Goal: Task Accomplishment & Management: Use online tool/utility

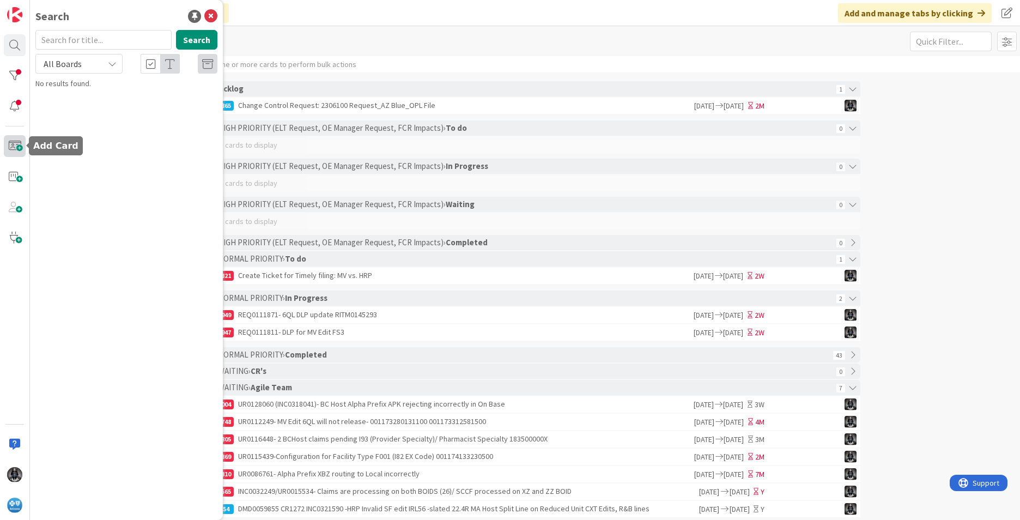
click at [14, 145] on span at bounding box center [15, 146] width 22 height 22
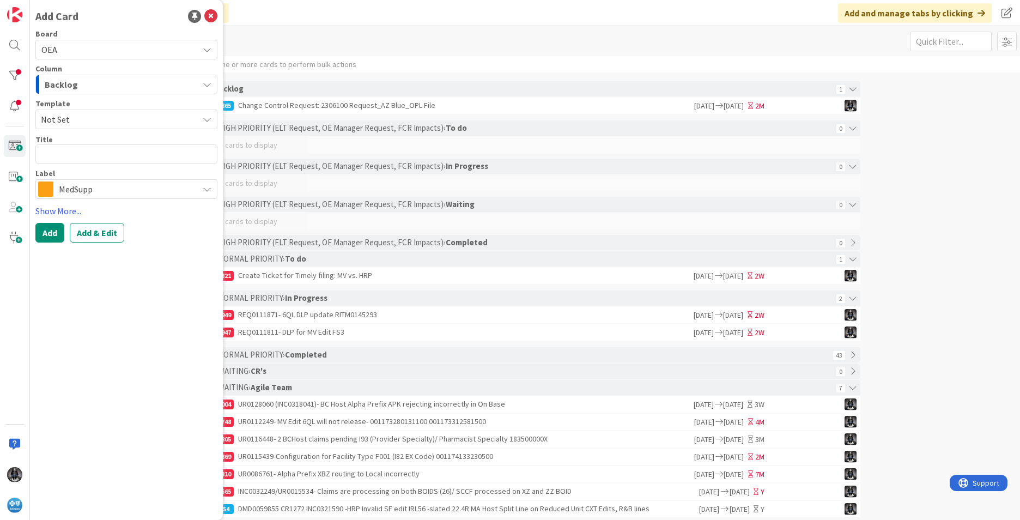
click at [206, 83] on icon "button" at bounding box center [207, 84] width 9 height 9
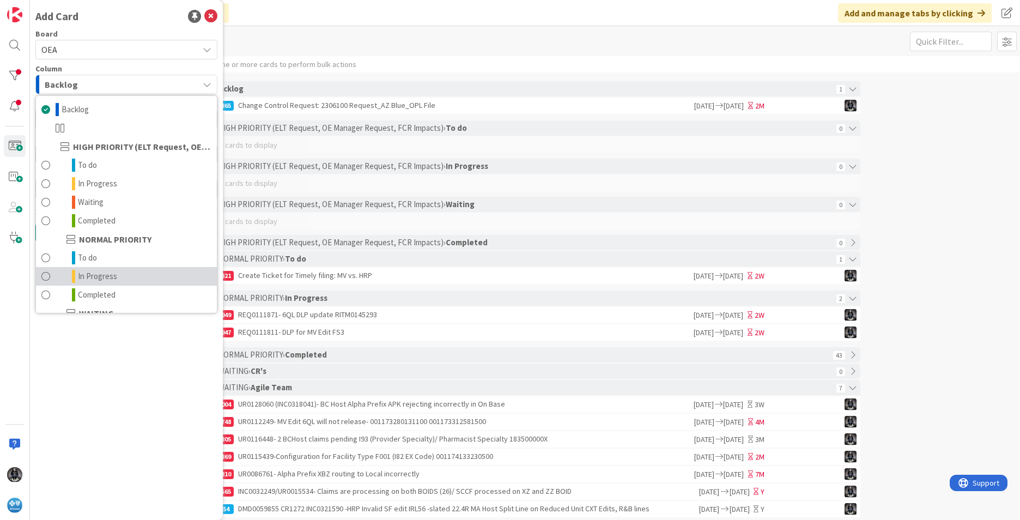
click at [100, 278] on span "In Progress" at bounding box center [97, 276] width 39 height 13
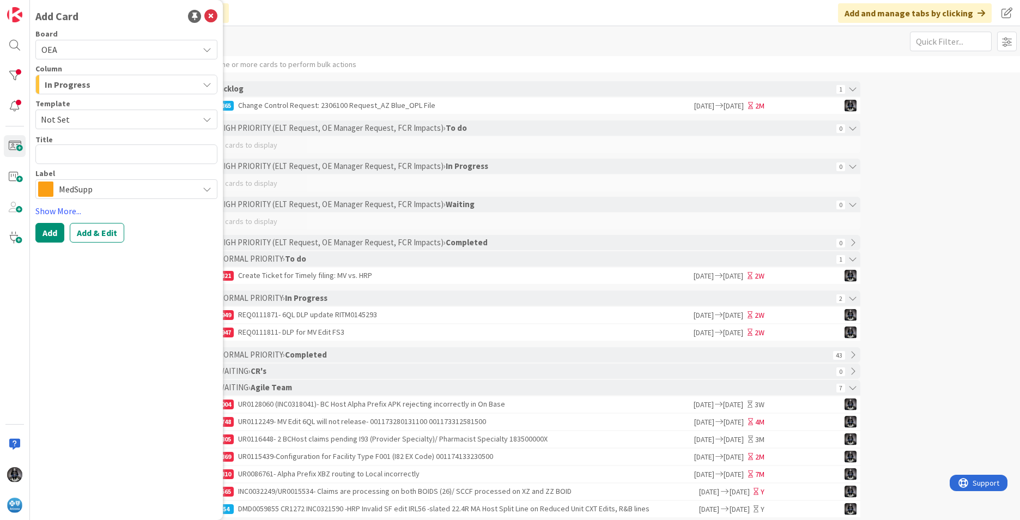
click at [207, 191] on icon at bounding box center [207, 189] width 9 height 9
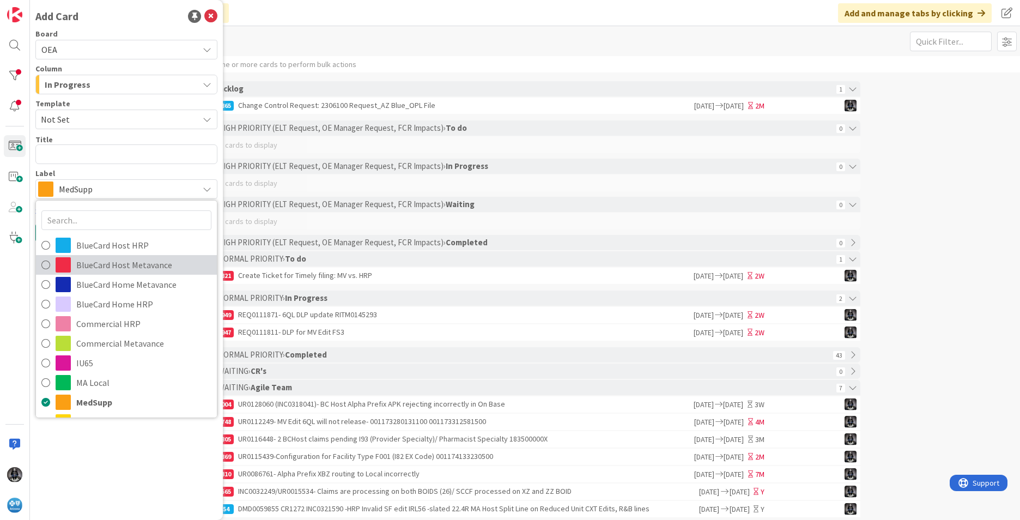
click at [120, 265] on span "BlueCard Host Metavance" at bounding box center [143, 265] width 135 height 16
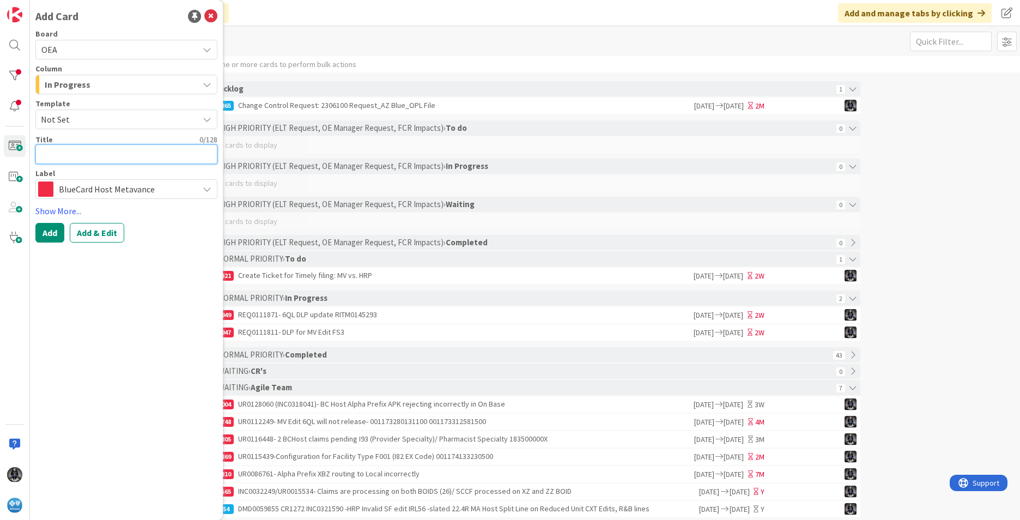
click at [57, 156] on textarea at bounding box center [126, 154] width 182 height 20
paste textarea "REQ0118814"
type textarea "x"
type textarea "REQ0118814"
type textarea "x"
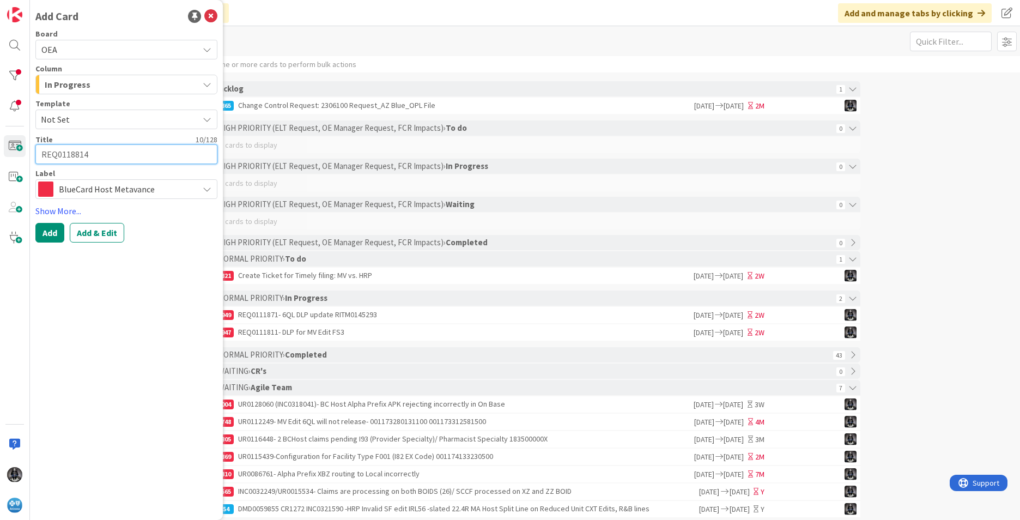
type textarea "REQ0118814-"
type textarea "x"
type textarea "REQ0118814-"
type textarea "x"
type textarea "REQ0118814- 6"
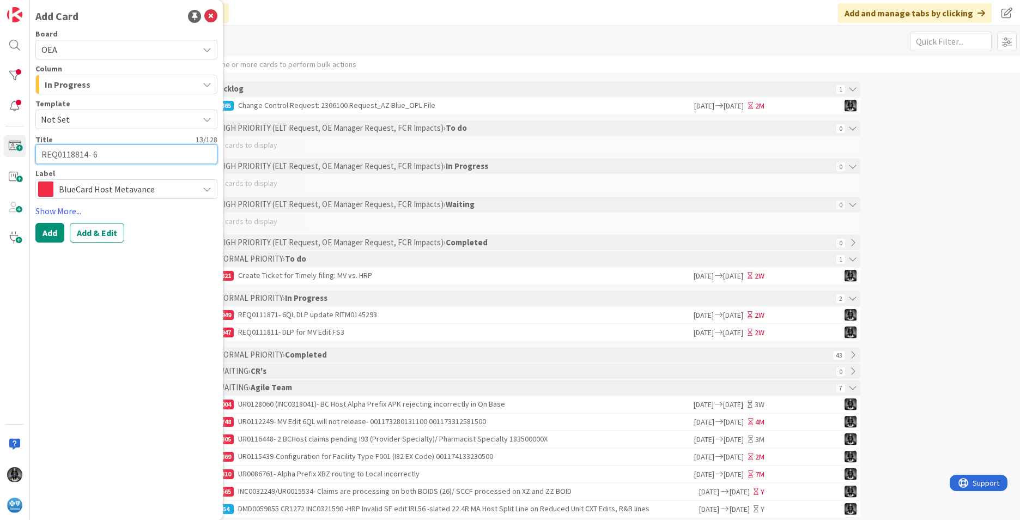
type textarea "x"
type textarea "REQ0118814- 6C"
type textarea "x"
type textarea "REQ0118814- 6CX"
type textarea "x"
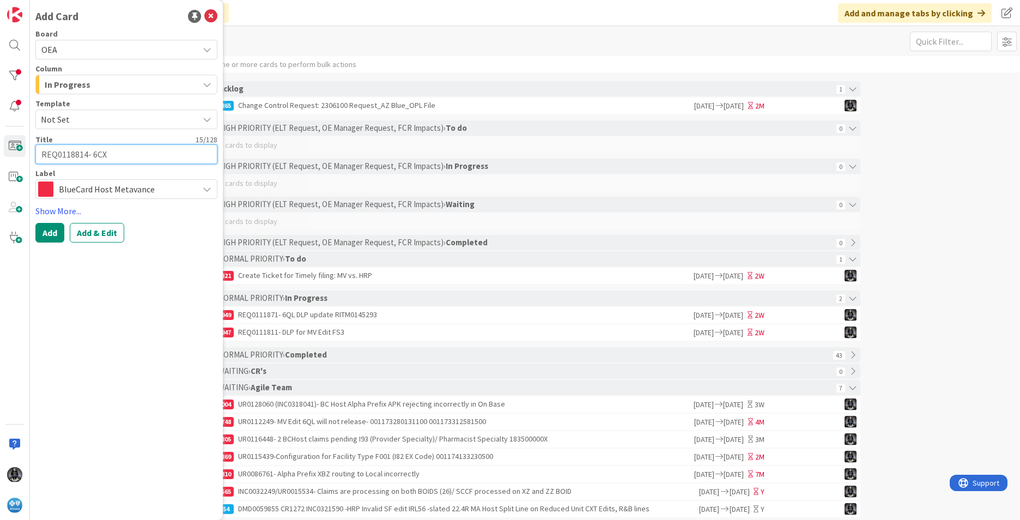
type textarea "REQ0118814- 6CX"
type textarea "x"
type textarea "REQ0118814- 6CX D"
type textarea "x"
type textarea "REQ0118814- 6CX DL"
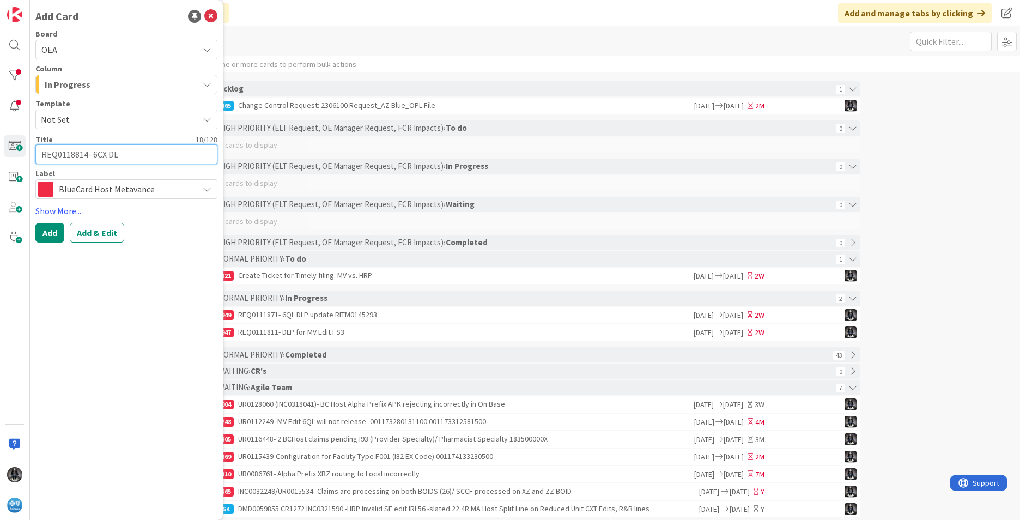
type textarea "x"
type textarea "REQ0118814- 6CX DLP"
type textarea "x"
type textarea "REQ0118814- 6CX DLP"
type textarea "x"
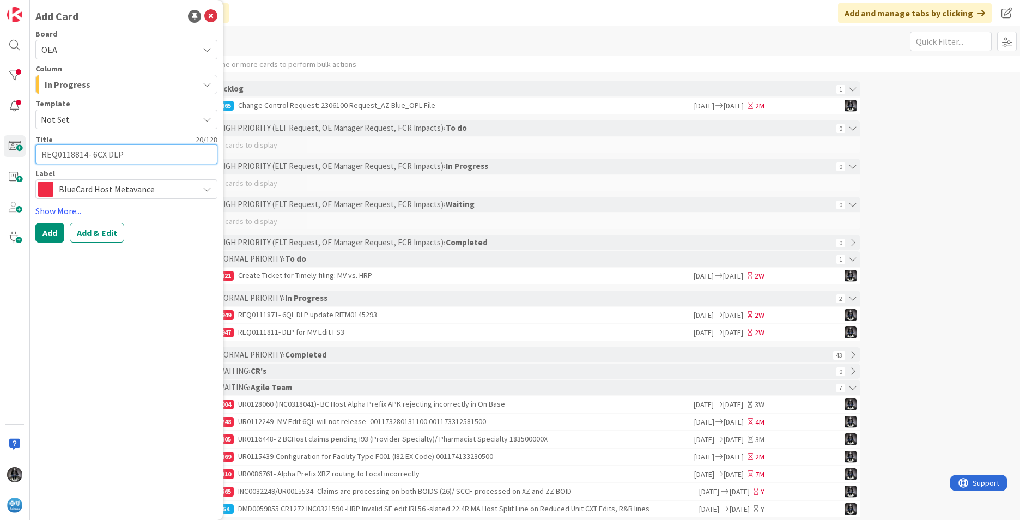
type textarea "REQ0118814- 6CX DLP R"
type textarea "x"
type textarea "REQ0118814- 6CX DLP Re"
type textarea "x"
type textarea "REQ0118814- 6CX DLP Req"
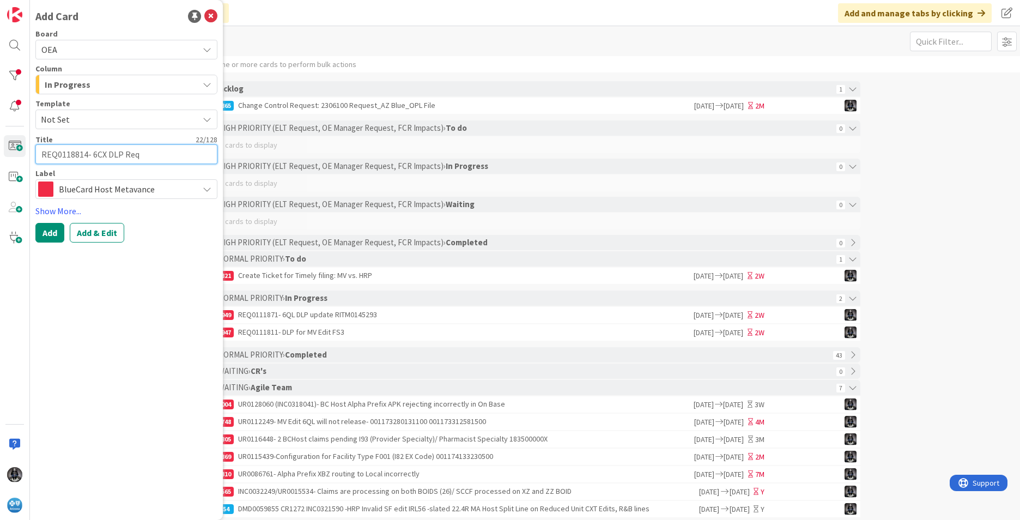
type textarea "x"
type textarea "REQ0118814- 6CX DLP Requ"
type textarea "x"
type textarea "REQ0118814- 6CX DLP Requew"
type textarea "x"
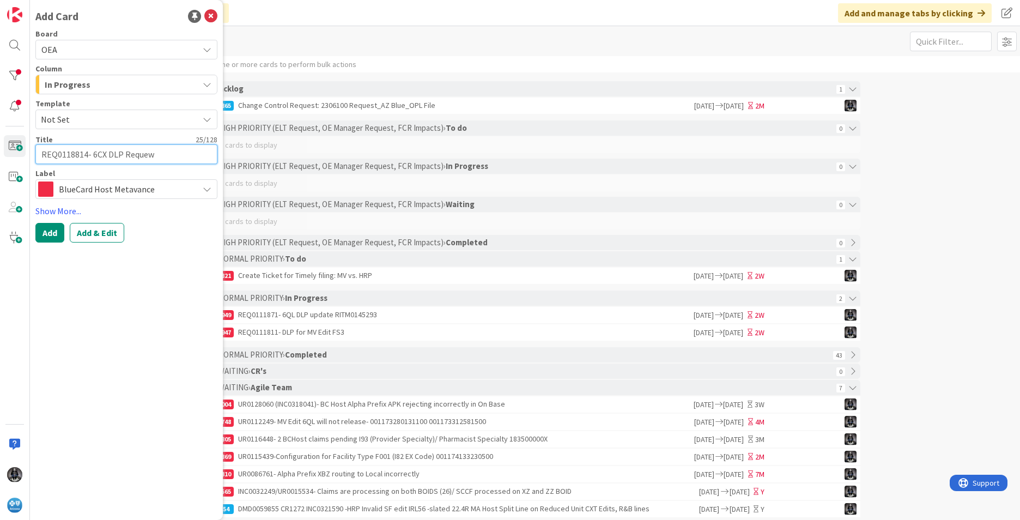
type textarea "REQ0118814- 6CX DLP Requewt"
type textarea "x"
type textarea "REQ0118814- 6CX DLP Requew"
type textarea "x"
type textarea "REQ0118814- 6CX DLP Reque"
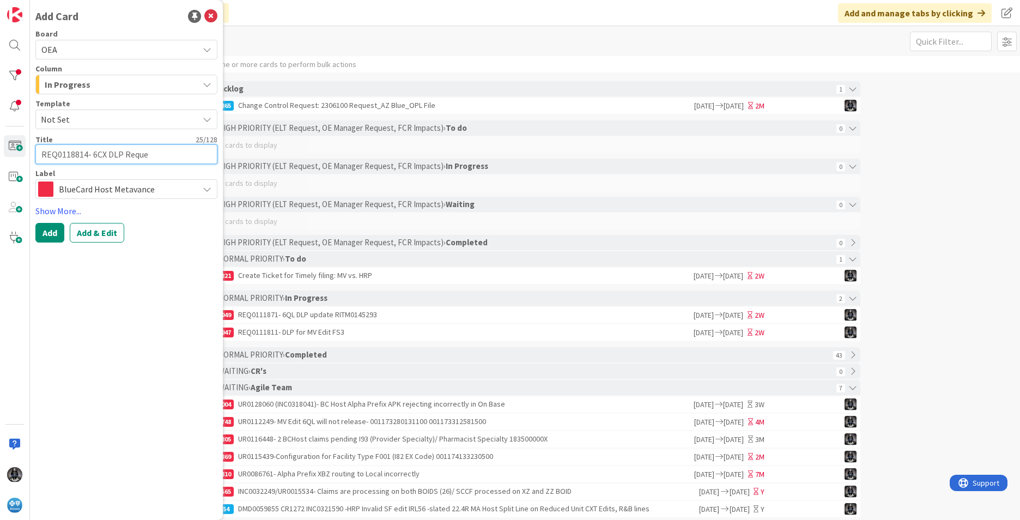
type textarea "x"
type textarea "REQ0118814- 6CX DLP Reques"
type textarea "x"
type textarea "REQ0118814- 6CX DLP Request"
click at [98, 235] on button "Add & Edit" at bounding box center [97, 233] width 54 height 20
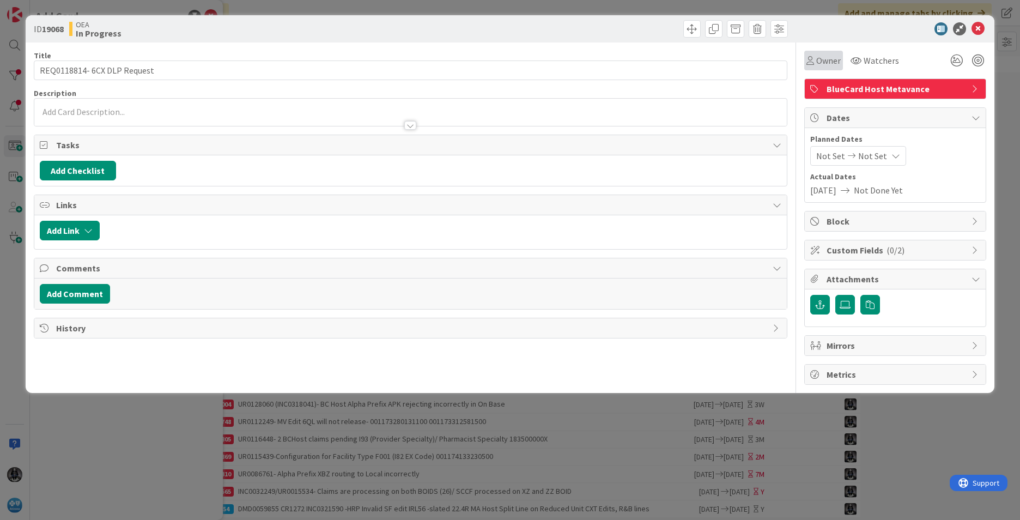
click at [678, 60] on span "Owner" at bounding box center [828, 60] width 25 height 13
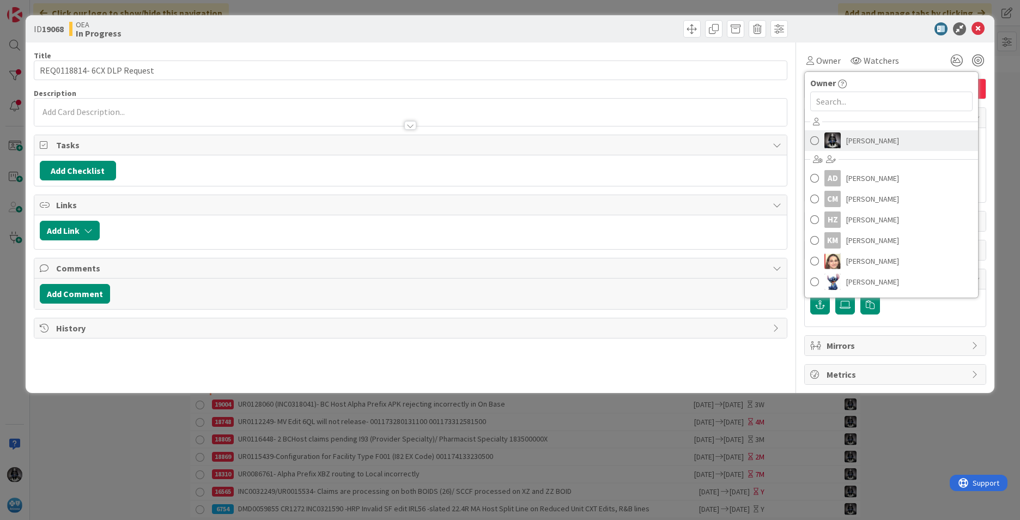
click at [678, 138] on span "[PERSON_NAME]" at bounding box center [872, 140] width 53 height 16
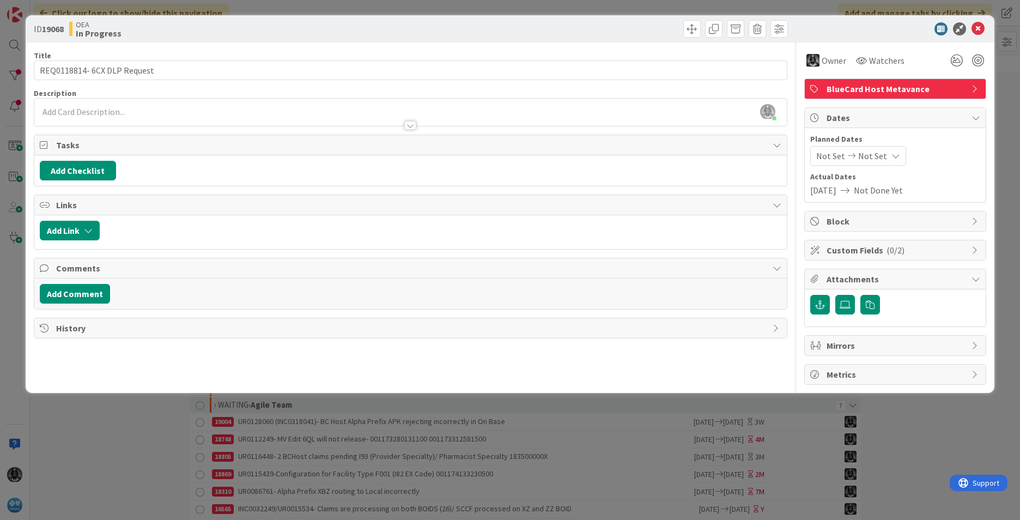
click at [678, 153] on span "Not Set" at bounding box center [830, 155] width 29 height 13
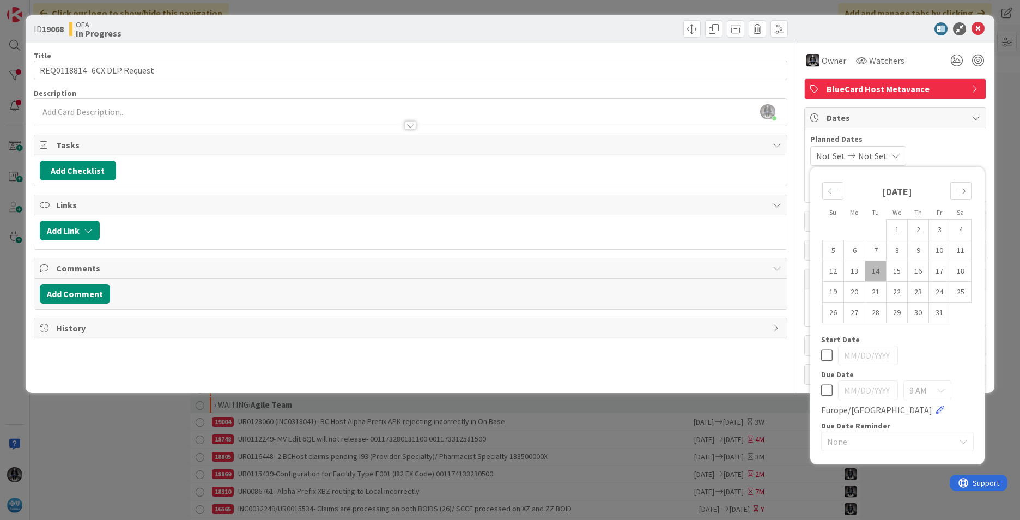
click at [678, 270] on td "14" at bounding box center [875, 271] width 21 height 21
type input "[DATE]"
click at [678, 291] on td "21" at bounding box center [875, 292] width 21 height 21
type input "[DATE]"
click at [115, 107] on div "[PERSON_NAME] just joined" at bounding box center [410, 112] width 752 height 27
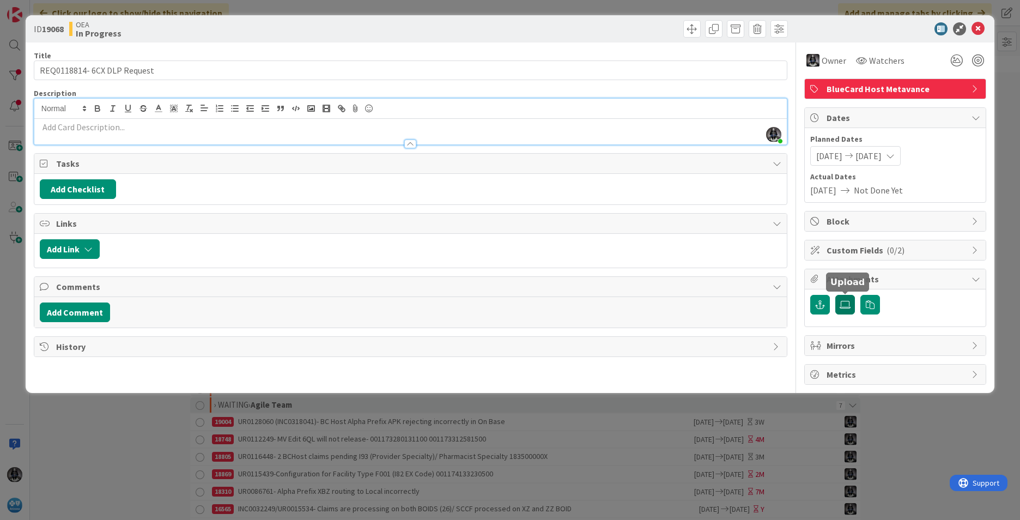
click at [678, 303] on icon at bounding box center [845, 304] width 11 height 9
click at [678, 295] on input "file" at bounding box center [835, 295] width 0 height 0
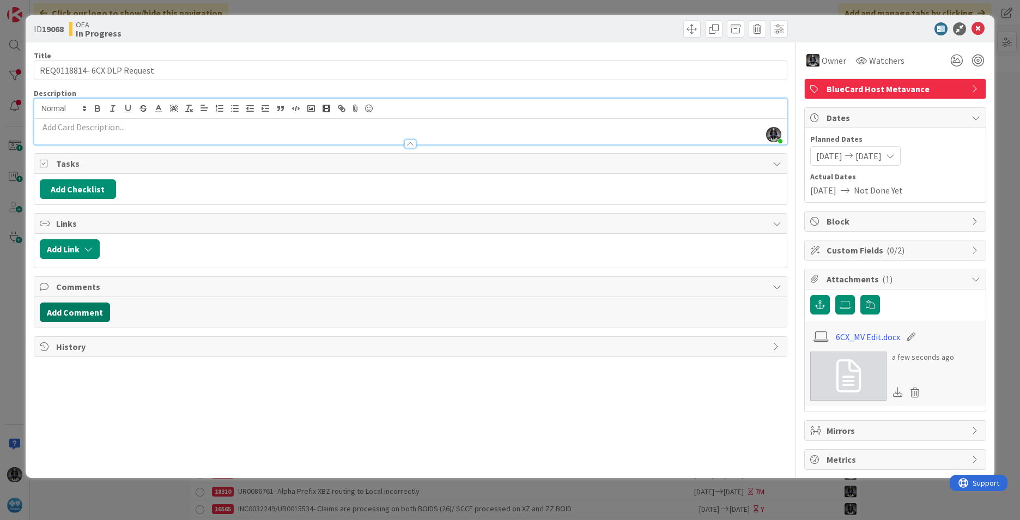
click at [69, 309] on button "Add Comment" at bounding box center [75, 312] width 70 height 20
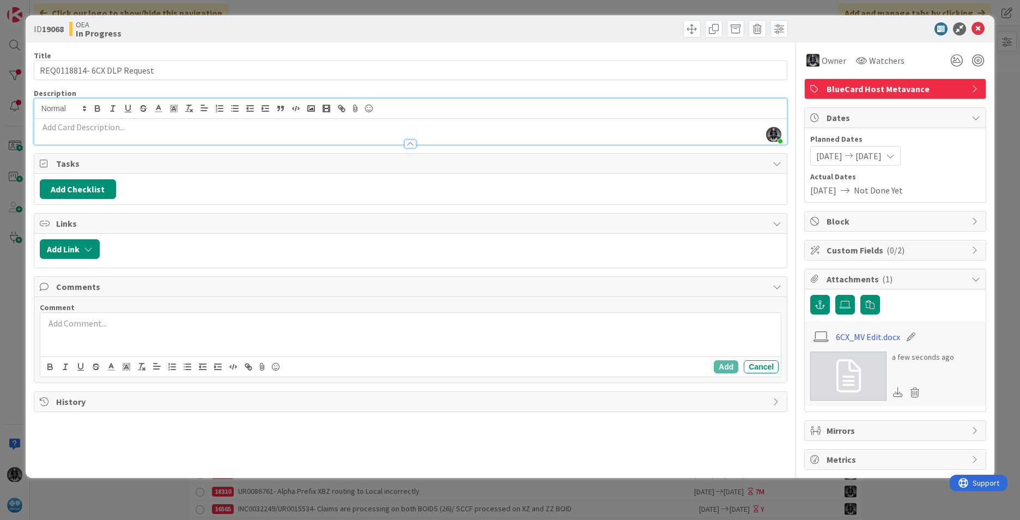
click at [79, 324] on p at bounding box center [411, 323] width 732 height 13
drag, startPoint x: 65, startPoint y: 325, endPoint x: 25, endPoint y: 335, distance: 41.6
click at [26, 335] on div "ID 19068 OEA In Progress Title 27 / 128 REQ0118814- 6CX DLP Request Description…" at bounding box center [510, 246] width 969 height 463
click at [678, 363] on button "Add" at bounding box center [726, 366] width 25 height 13
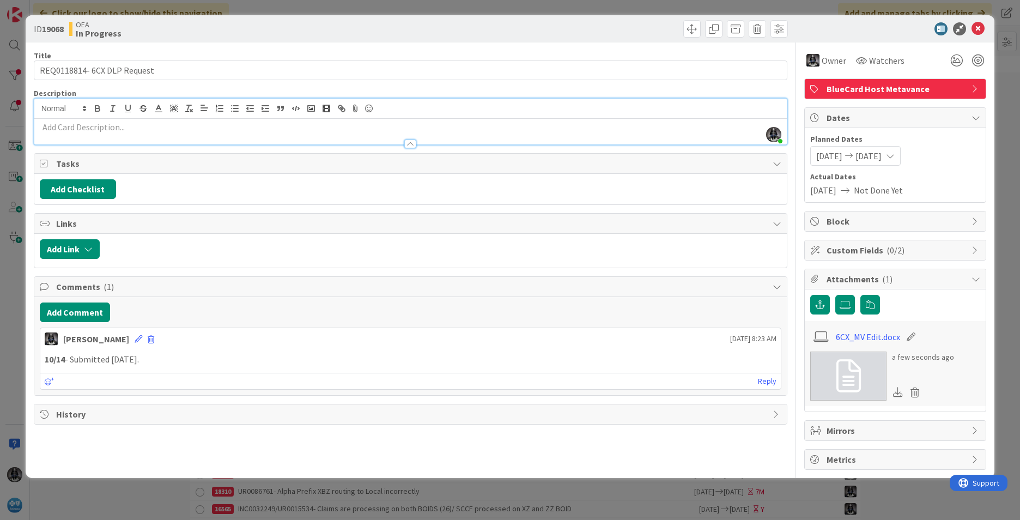
click at [65, 127] on p at bounding box center [410, 127] width 741 height 13
